Goal: Check status

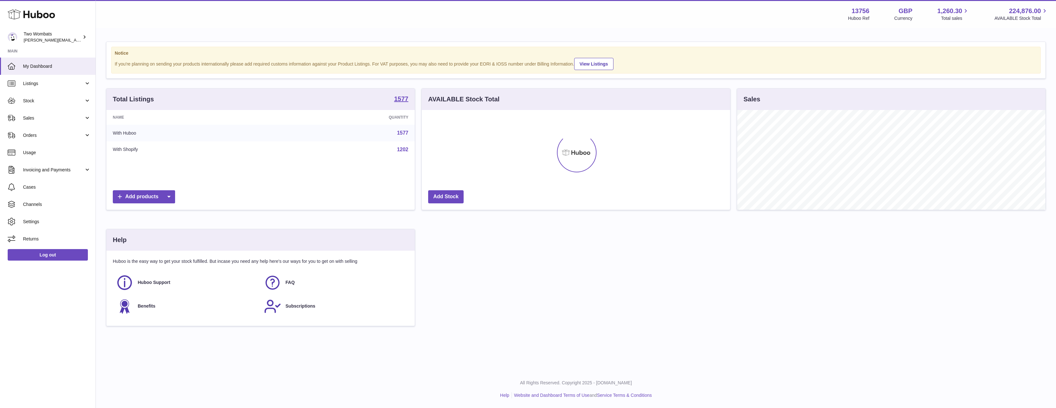
scroll to position [100, 308]
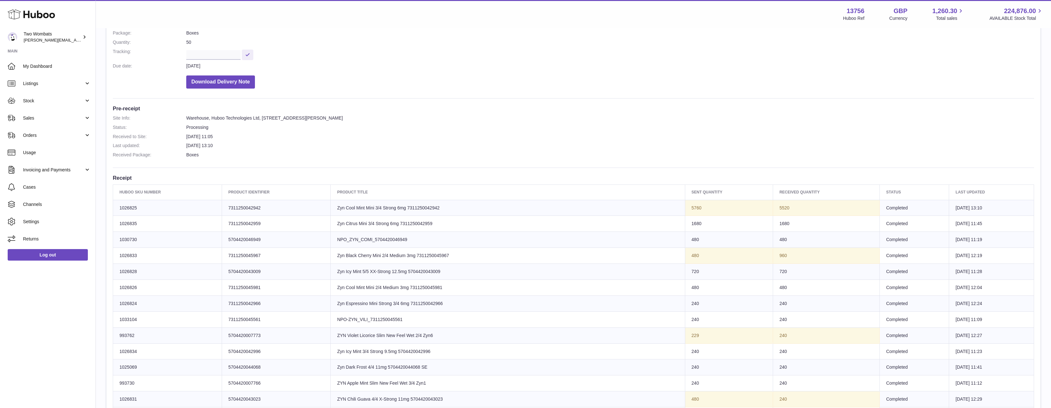
scroll to position [128, 0]
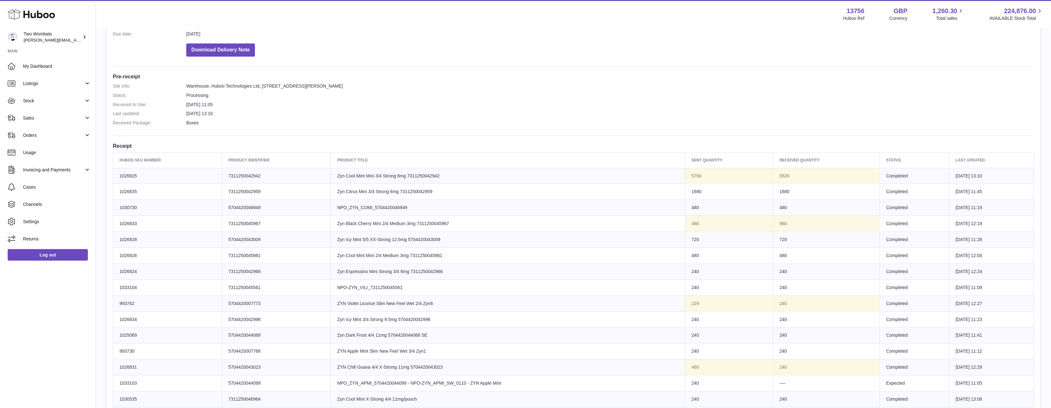
drag, startPoint x: 702, startPoint y: 219, endPoint x: 681, endPoint y: 223, distance: 21.2
click at [685, 223] on td "Sent Quantity 480" at bounding box center [729, 224] width 88 height 16
click at [776, 223] on td "960" at bounding box center [826, 224] width 107 height 16
drag, startPoint x: 794, startPoint y: 229, endPoint x: 691, endPoint y: 228, distance: 102.9
click at [691, 228] on tr "Huboo SKU Number 1026833 Client Identifier 7311250045967 Product title Zyn Blac…" at bounding box center [573, 224] width 921 height 16
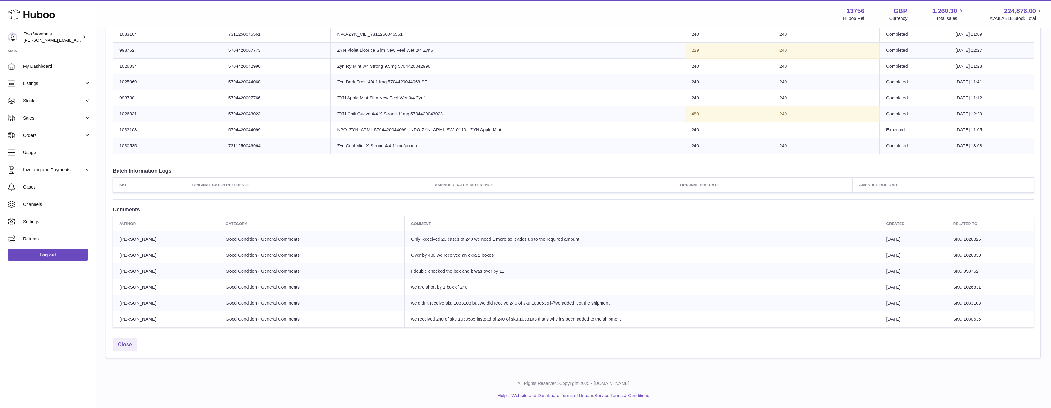
scroll to position [221, 0]
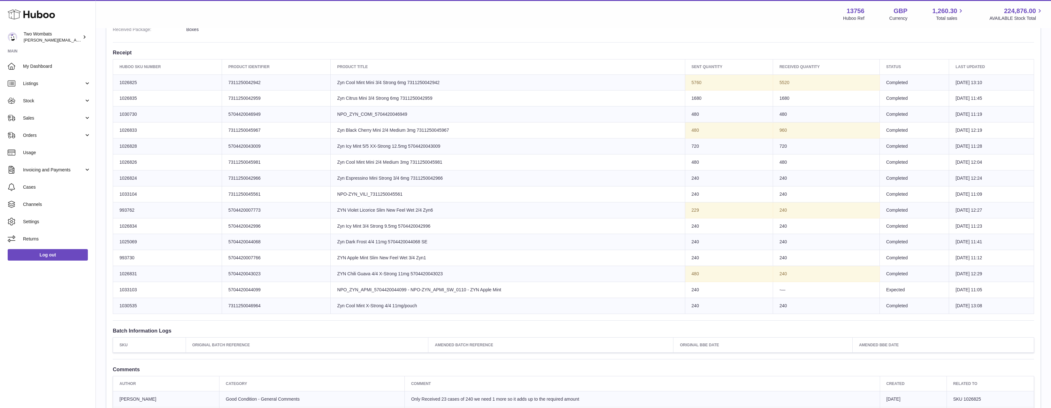
drag, startPoint x: 692, startPoint y: 84, endPoint x: 676, endPoint y: 84, distance: 15.3
click at [685, 84] on td "Sent Quantity 5760" at bounding box center [729, 82] width 88 height 16
drag, startPoint x: 676, startPoint y: 84, endPoint x: 806, endPoint y: 79, distance: 129.8
click at [806, 79] on tr "Huboo SKU Number 1026825 Client Identifier 7311250042942 Product title Zyn Cool…" at bounding box center [573, 82] width 921 height 16
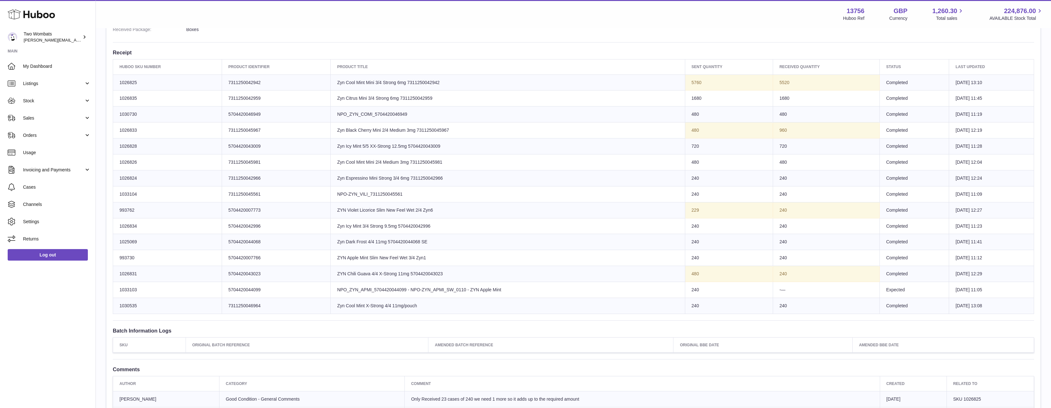
click at [806, 79] on td "5520" at bounding box center [826, 82] width 107 height 16
drag, startPoint x: 783, startPoint y: 139, endPoint x: 677, endPoint y: 141, distance: 105.8
click at [681, 138] on tr "Huboo SKU Number 1026828 Client Identifier 5704420043009 Product title Zyn Icy …" at bounding box center [573, 146] width 921 height 16
click at [685, 142] on td "Sent Quantity 720" at bounding box center [729, 146] width 88 height 16
drag, startPoint x: 677, startPoint y: 132, endPoint x: 810, endPoint y: 127, distance: 132.7
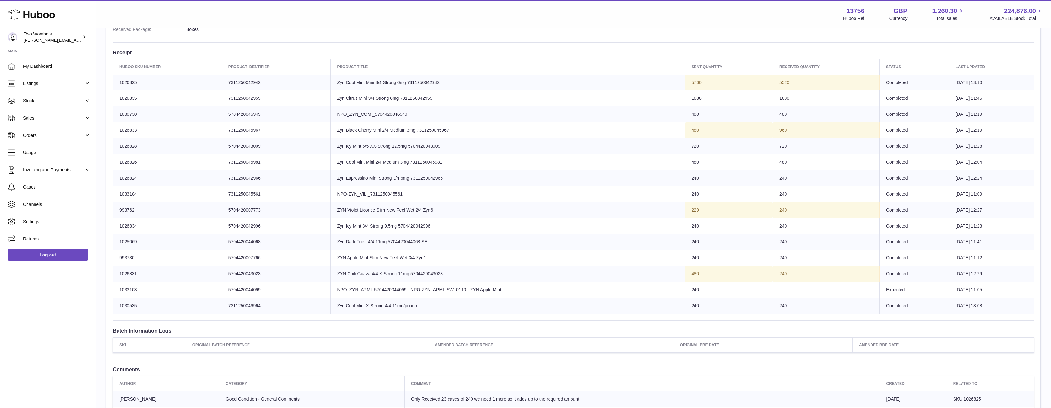
click at [810, 127] on tr "Huboo SKU Number 1026833 Client Identifier 7311250045967 Product title Zyn Blac…" at bounding box center [573, 130] width 921 height 16
click at [810, 127] on td "960" at bounding box center [826, 130] width 107 height 16
drag, startPoint x: 781, startPoint y: 212, endPoint x: 668, endPoint y: 208, distance: 113.5
click at [666, 208] on tr "Huboo SKU Number 993762 Client Identifier 5704420007773 Product title ZYN Viole…" at bounding box center [573, 210] width 921 height 16
click at [685, 208] on td "Sent Quantity 229" at bounding box center [729, 210] width 88 height 16
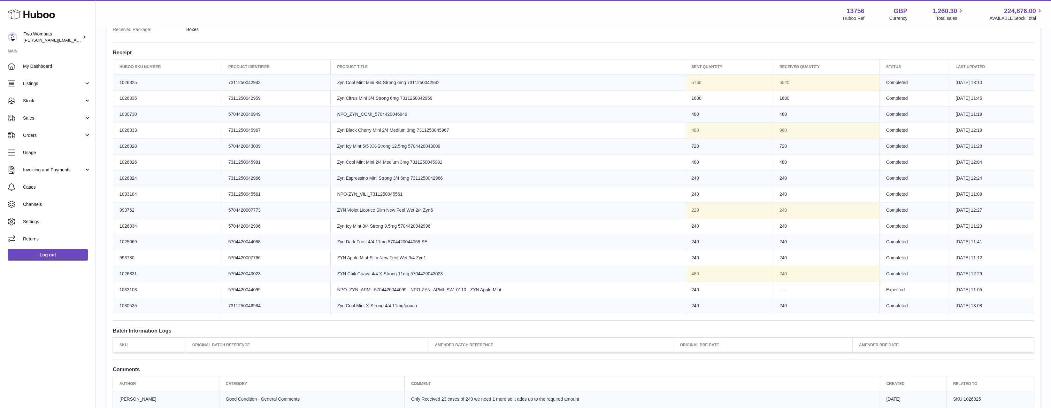
click at [755, 274] on td "Sent Quantity 480" at bounding box center [729, 274] width 88 height 16
drag, startPoint x: 452, startPoint y: 223, endPoint x: 348, endPoint y: 226, distance: 103.9
click at [348, 226] on td "Product title Zyn Icy Mint 3/4 Strong 9.5mg 5704420042996" at bounding box center [508, 226] width 354 height 16
drag, startPoint x: 412, startPoint y: 141, endPoint x: 369, endPoint y: 142, distance: 42.8
click at [369, 142] on td "Product title Zyn Icy Mint 5/5 XX-Strong 12.5mg 5704420043009" at bounding box center [508, 146] width 354 height 16
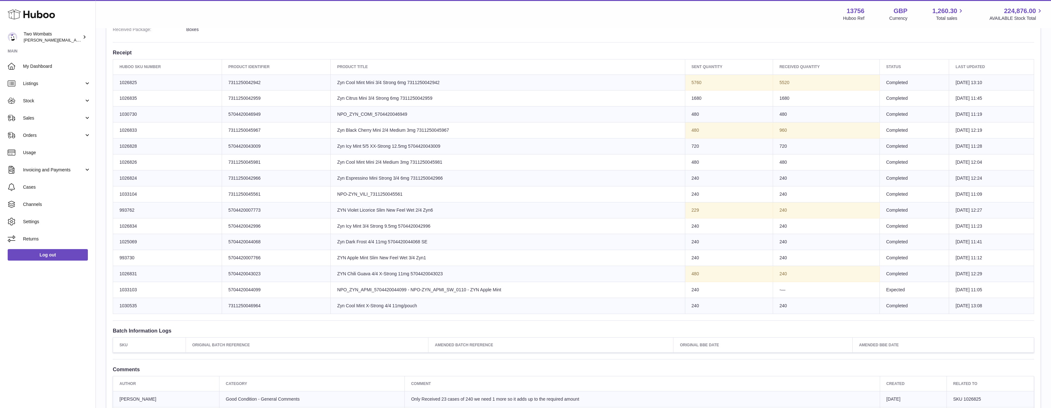
click at [546, 138] on td "Product title Zyn Icy Mint 5/5 XX-Strong 12.5mg 5704420043009" at bounding box center [508, 146] width 354 height 16
drag, startPoint x: 554, startPoint y: 293, endPoint x: 342, endPoint y: 292, distance: 211.5
click at [342, 292] on td "Product title NPO_ZYN_APMI_5704420044099 - NPO-ZYN_APMI_SW_0110 - ZYN Apple Mint" at bounding box center [508, 290] width 354 height 16
drag, startPoint x: 342, startPoint y: 292, endPoint x: 488, endPoint y: 286, distance: 145.5
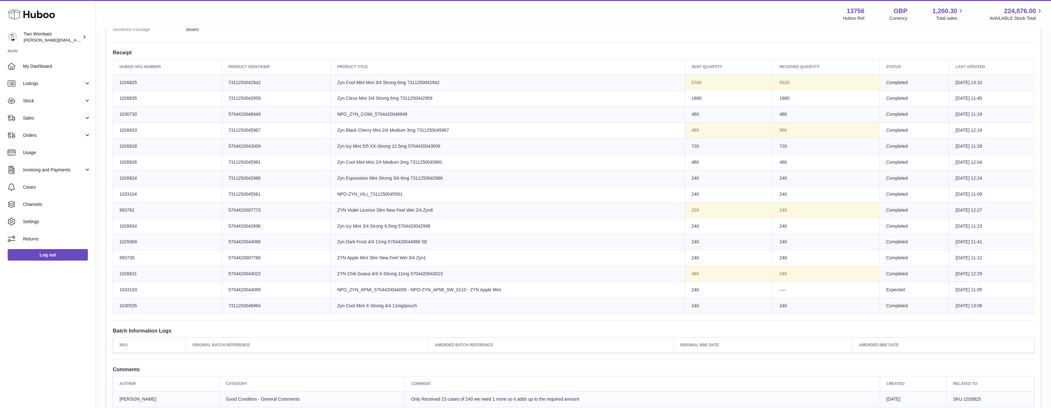
click at [488, 286] on td "Product title NPO_ZYN_APMI_5704420044099 - NPO-ZYN_APMI_SW_0110 - ZYN Apple Mint" at bounding box center [508, 290] width 354 height 16
